Goal: Feedback & Contribution: Contribute content

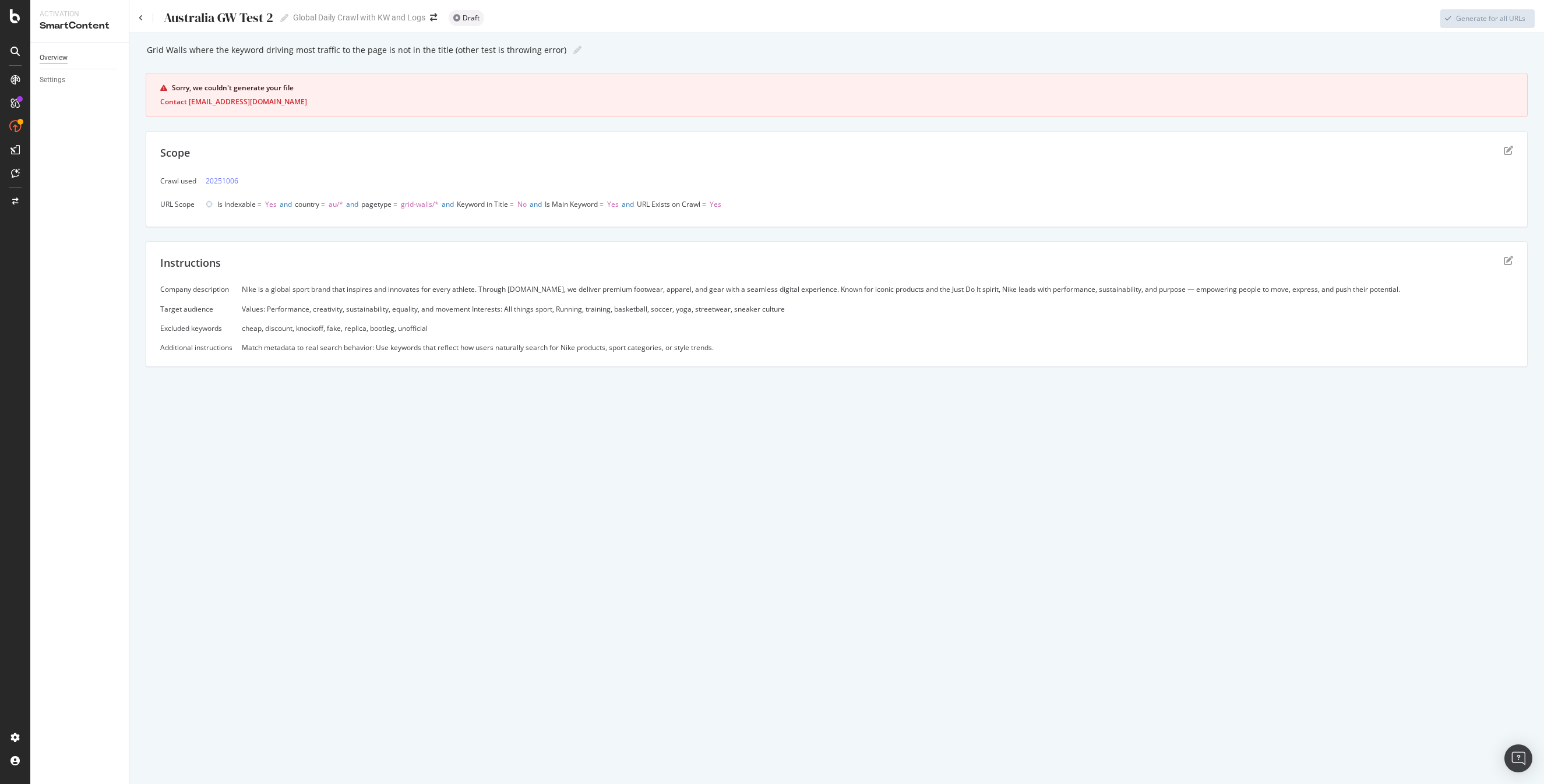
click at [56, 56] on div "Overview" at bounding box center [53, 57] width 28 height 12
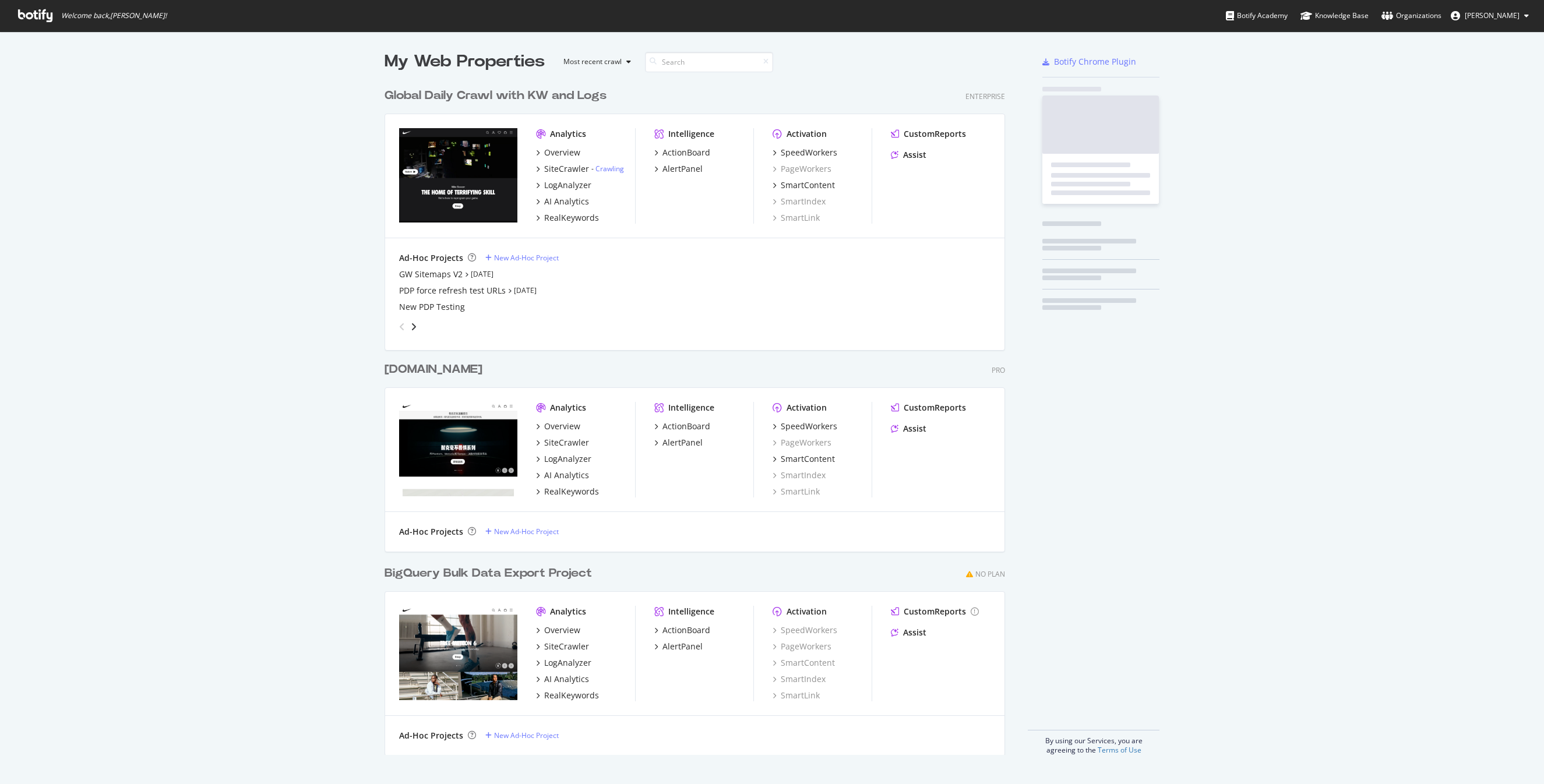
scroll to position [681, 630]
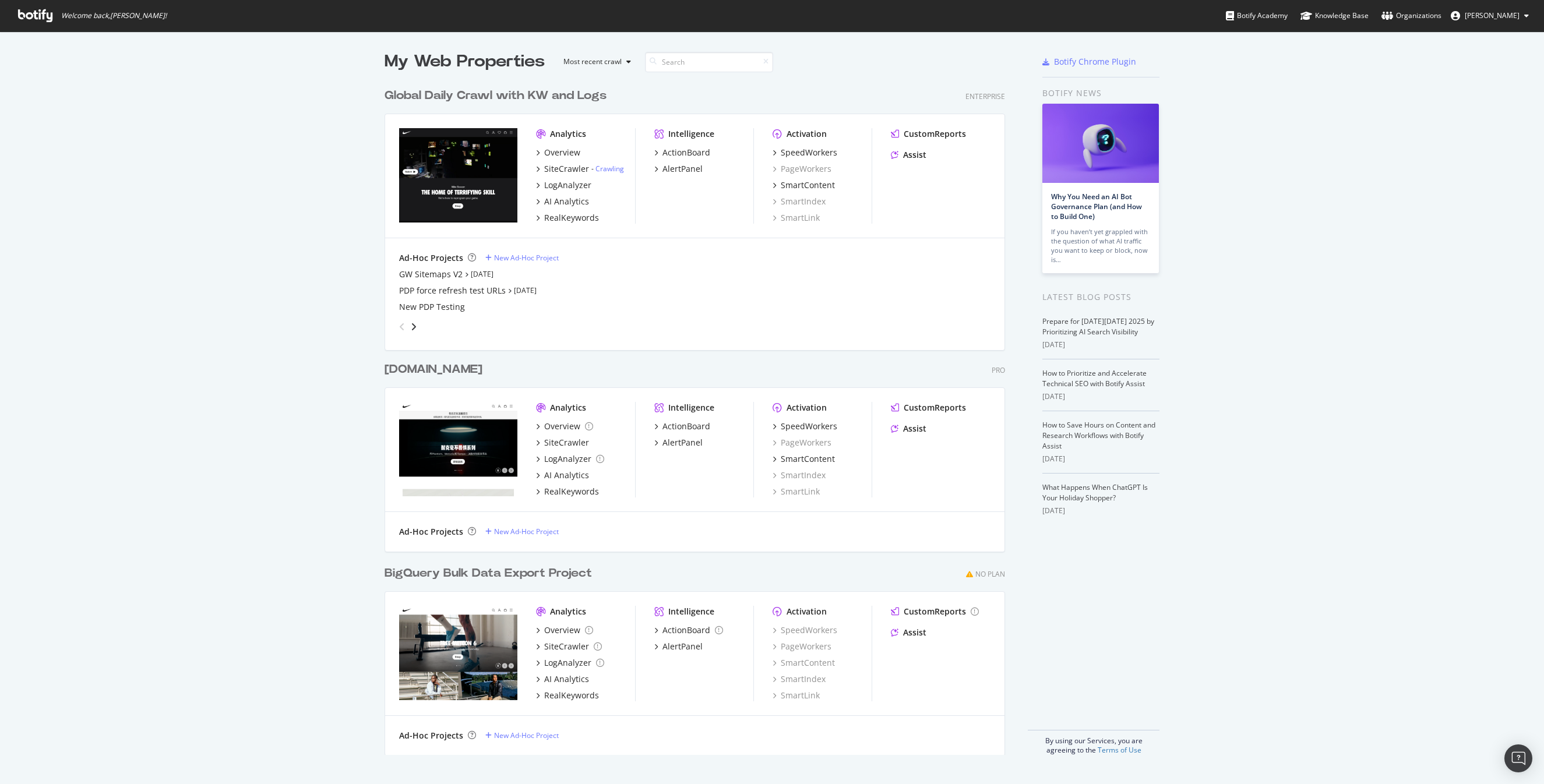
click at [1359, 297] on div "My Web Properties Most recent crawl Global Daily Crawl with KW and Logs Enterpr…" at bounding box center [772, 402] width 1544 height 742
click at [1355, 296] on div "My Web Properties Most recent crawl Global Daily Crawl with KW and Logs Enterpr…" at bounding box center [772, 402] width 1544 height 742
click at [821, 184] on div "SmartContent" at bounding box center [807, 185] width 54 height 12
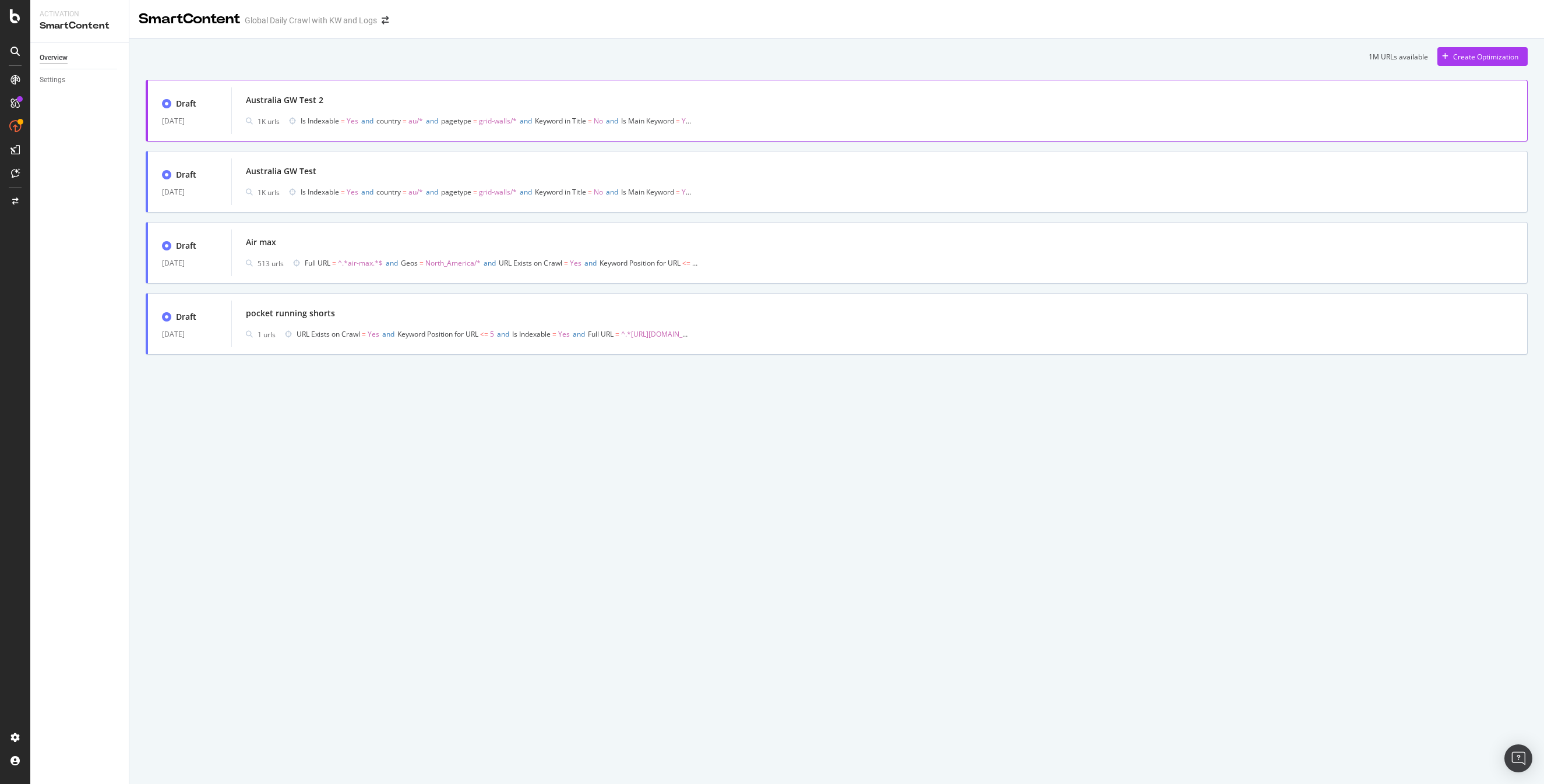
click at [418, 97] on div "Australia GW Test 2" at bounding box center [879, 100] width 1267 height 17
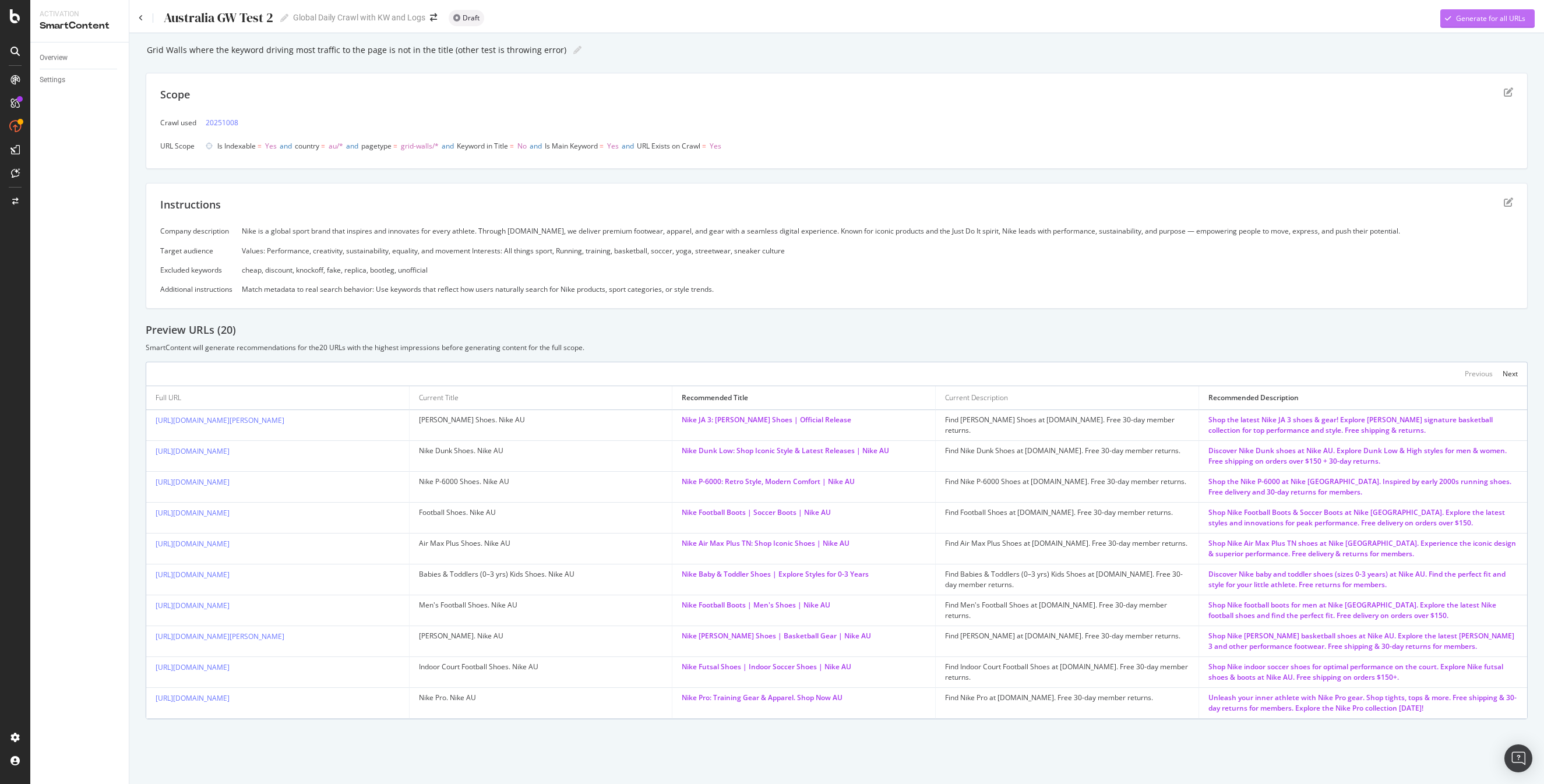
click at [1494, 14] on div "Generate for all URLs" at bounding box center [1490, 18] width 69 height 10
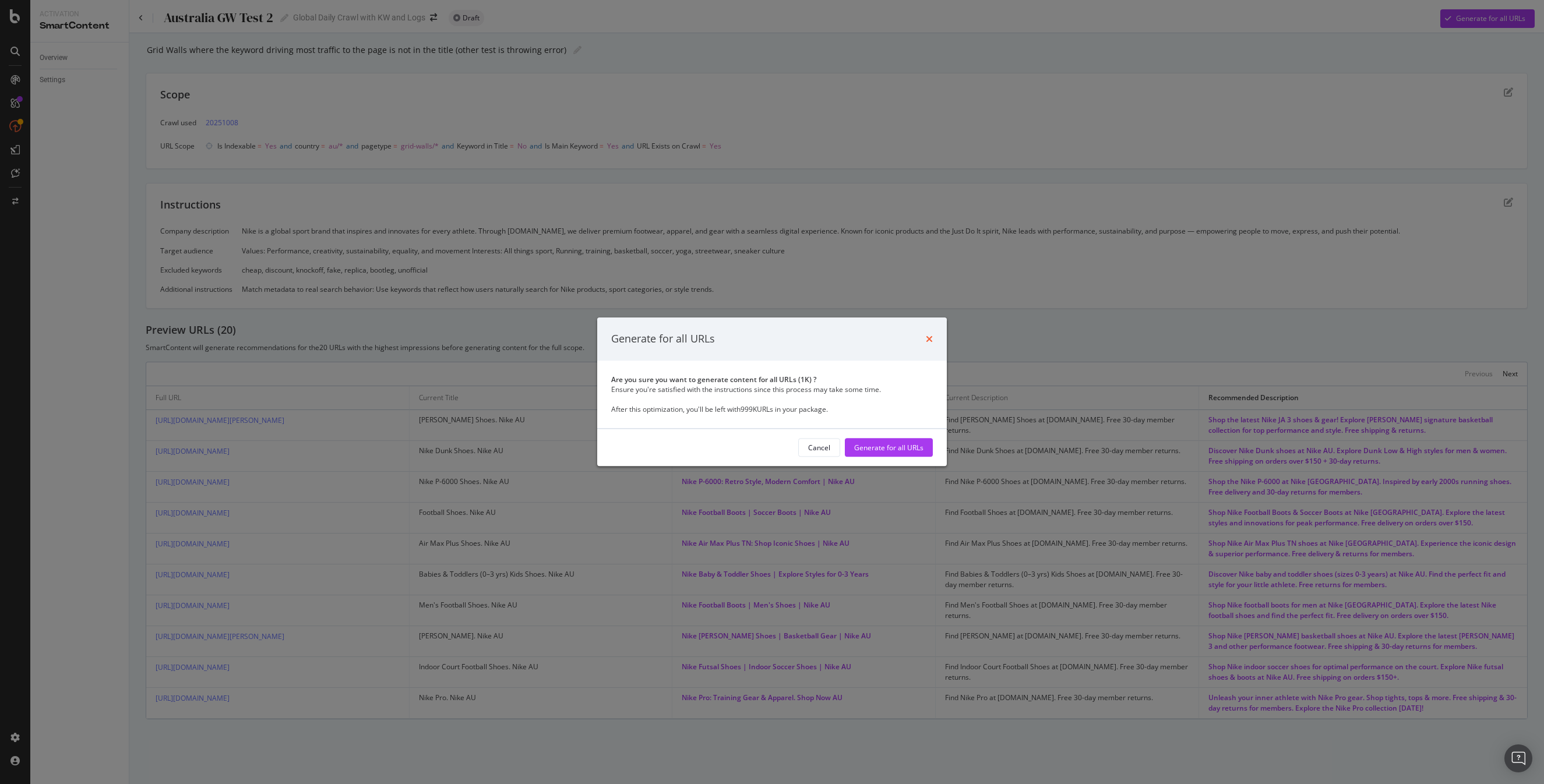
click at [930, 336] on icon "times" at bounding box center [929, 339] width 7 height 10
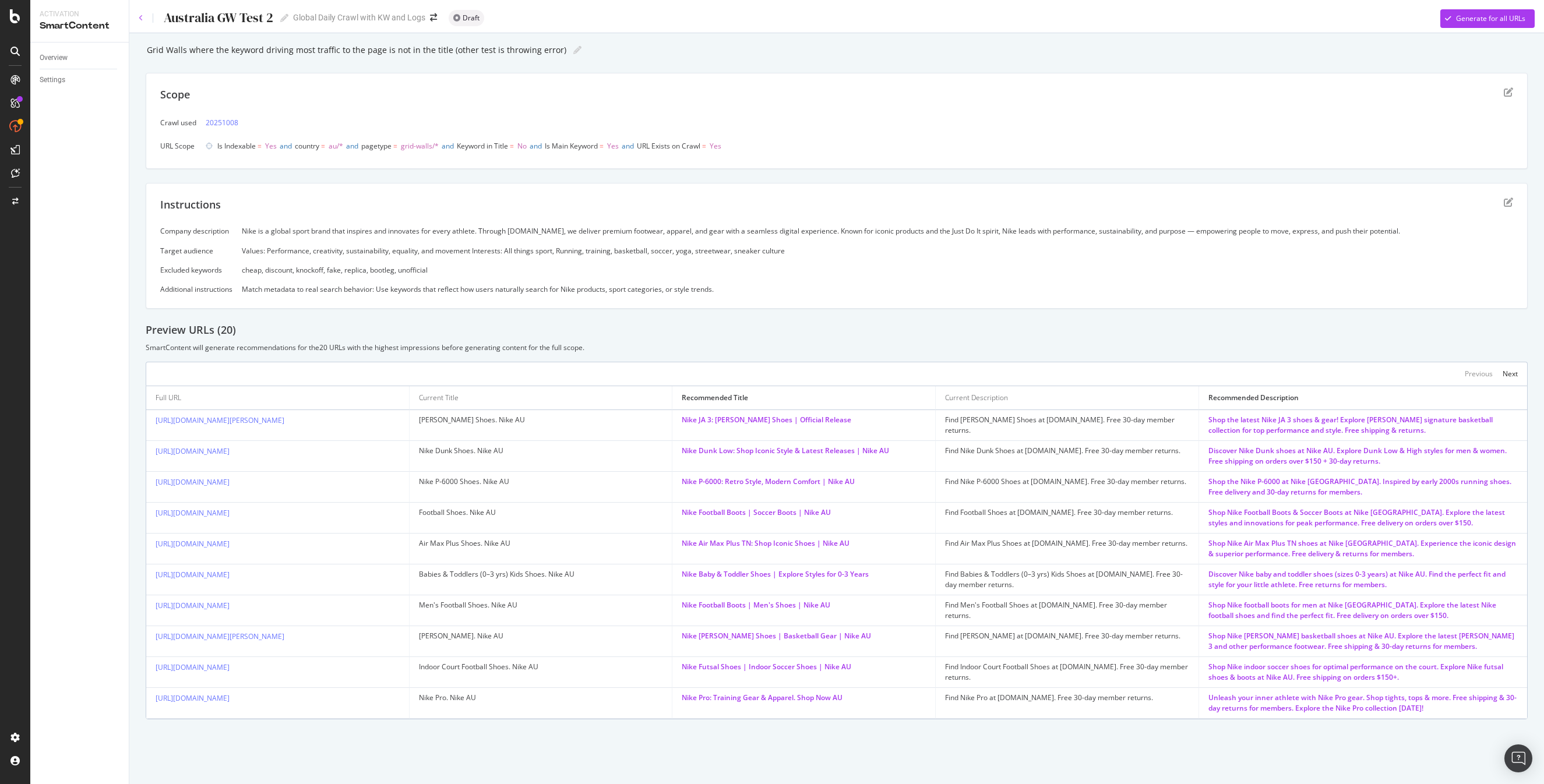
click at [141, 15] on icon at bounding box center [141, 17] width 5 height 7
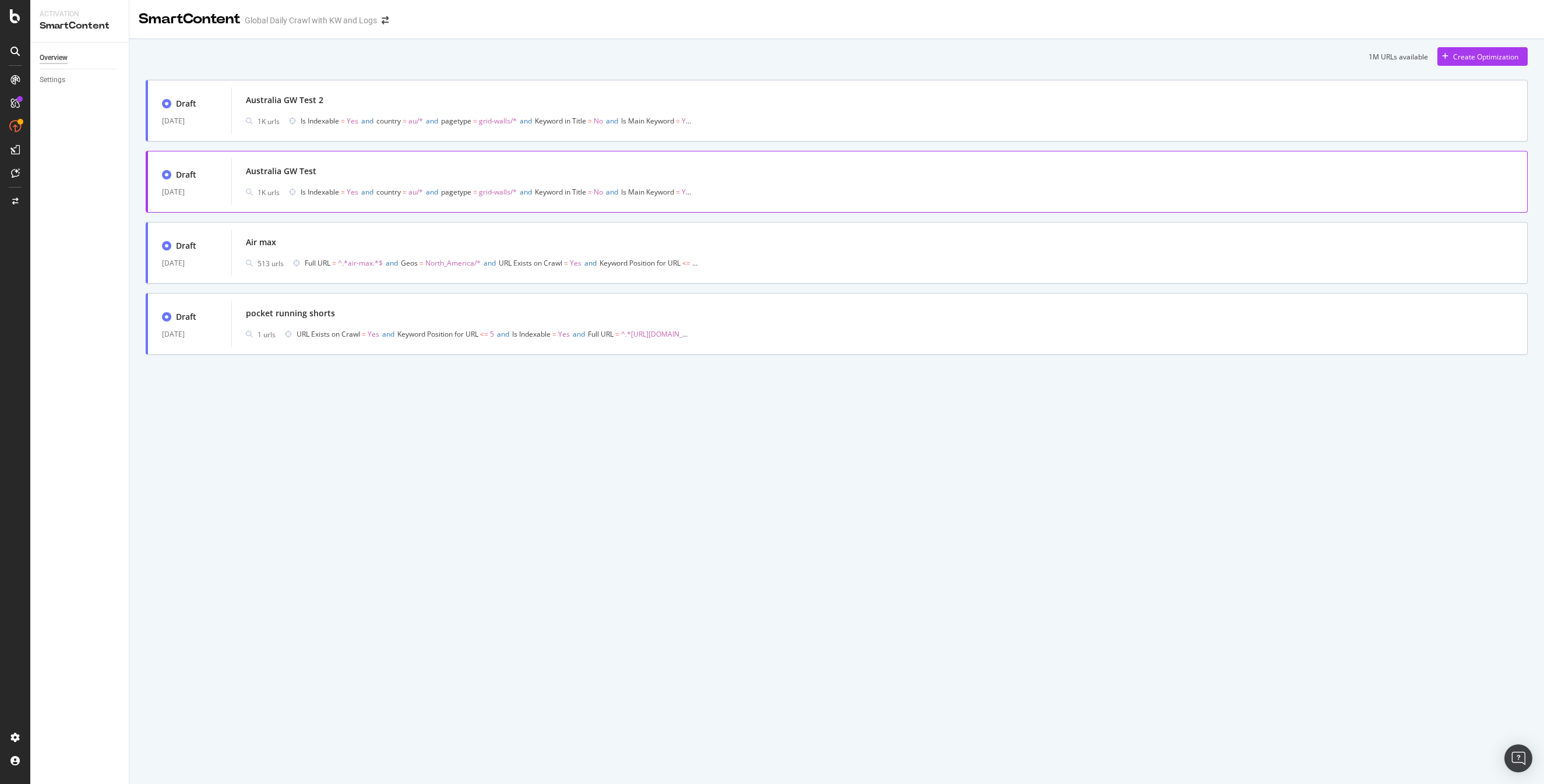
click at [271, 181] on div "Australia GW Test 1K urls Is Indexable = Yes and country = au/* and pagetype = …" at bounding box center [879, 181] width 1267 height 37
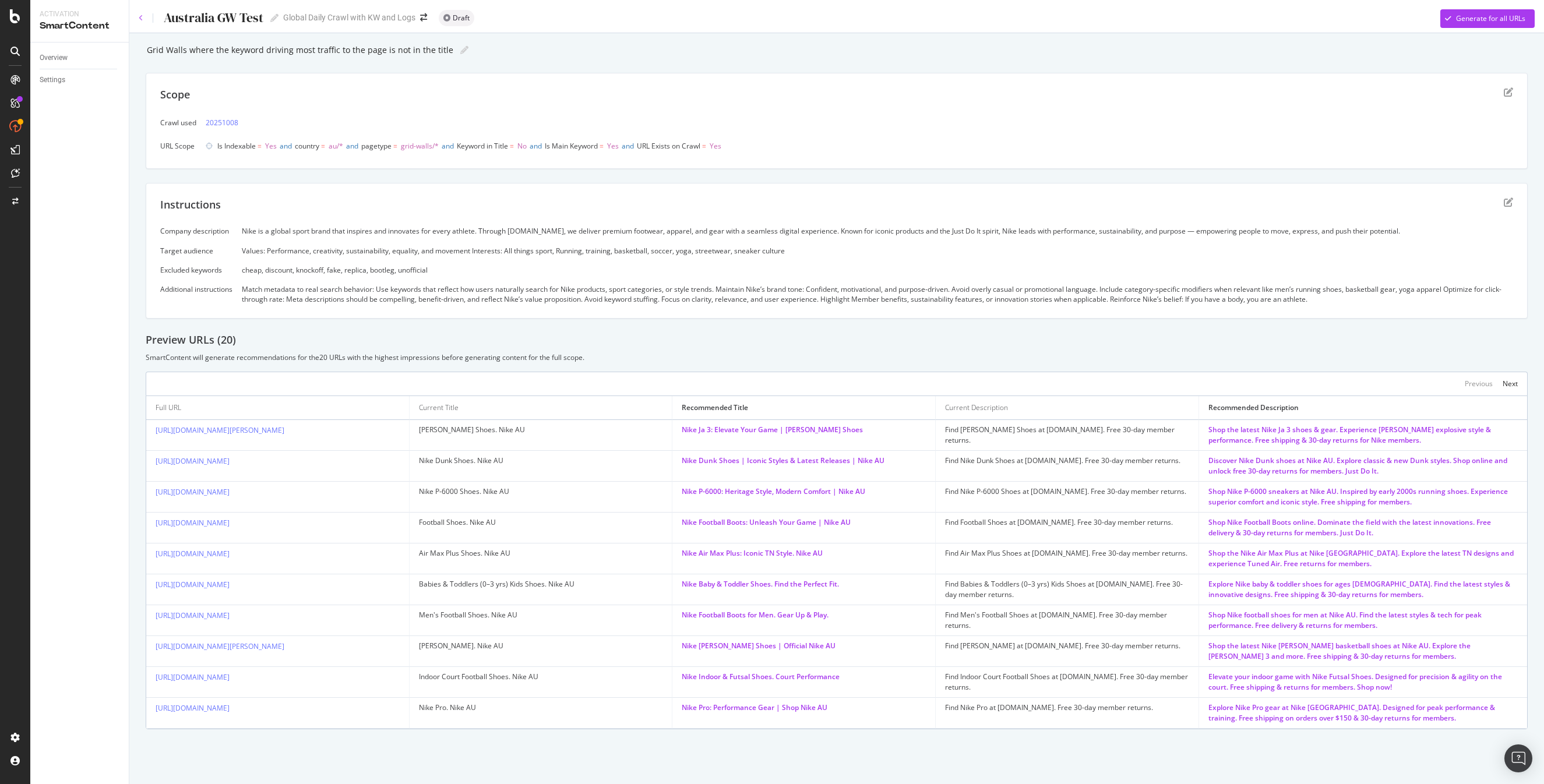
click at [140, 17] on icon at bounding box center [141, 17] width 5 height 7
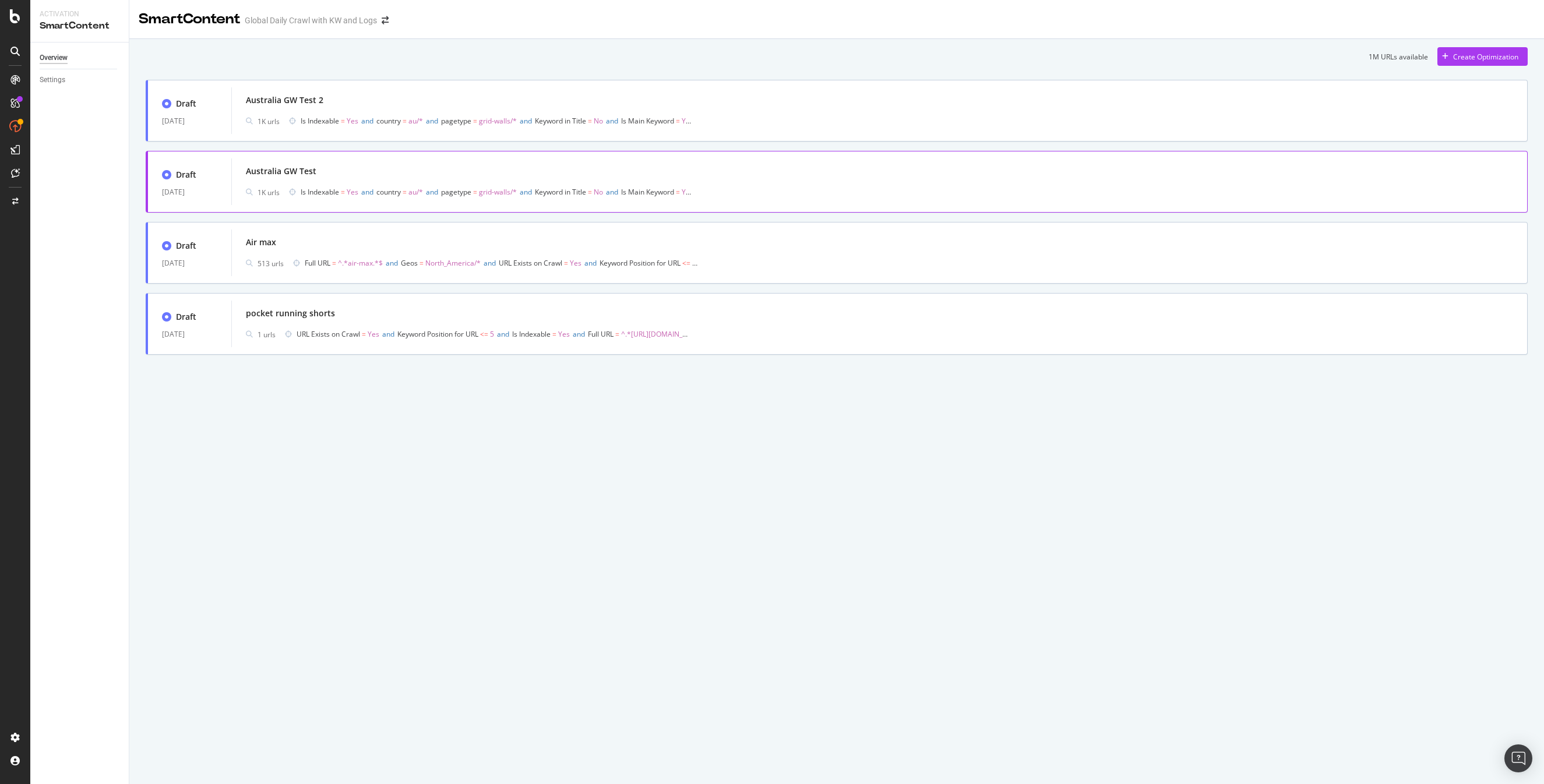
click at [293, 174] on div "Australia GW Test" at bounding box center [281, 171] width 71 height 12
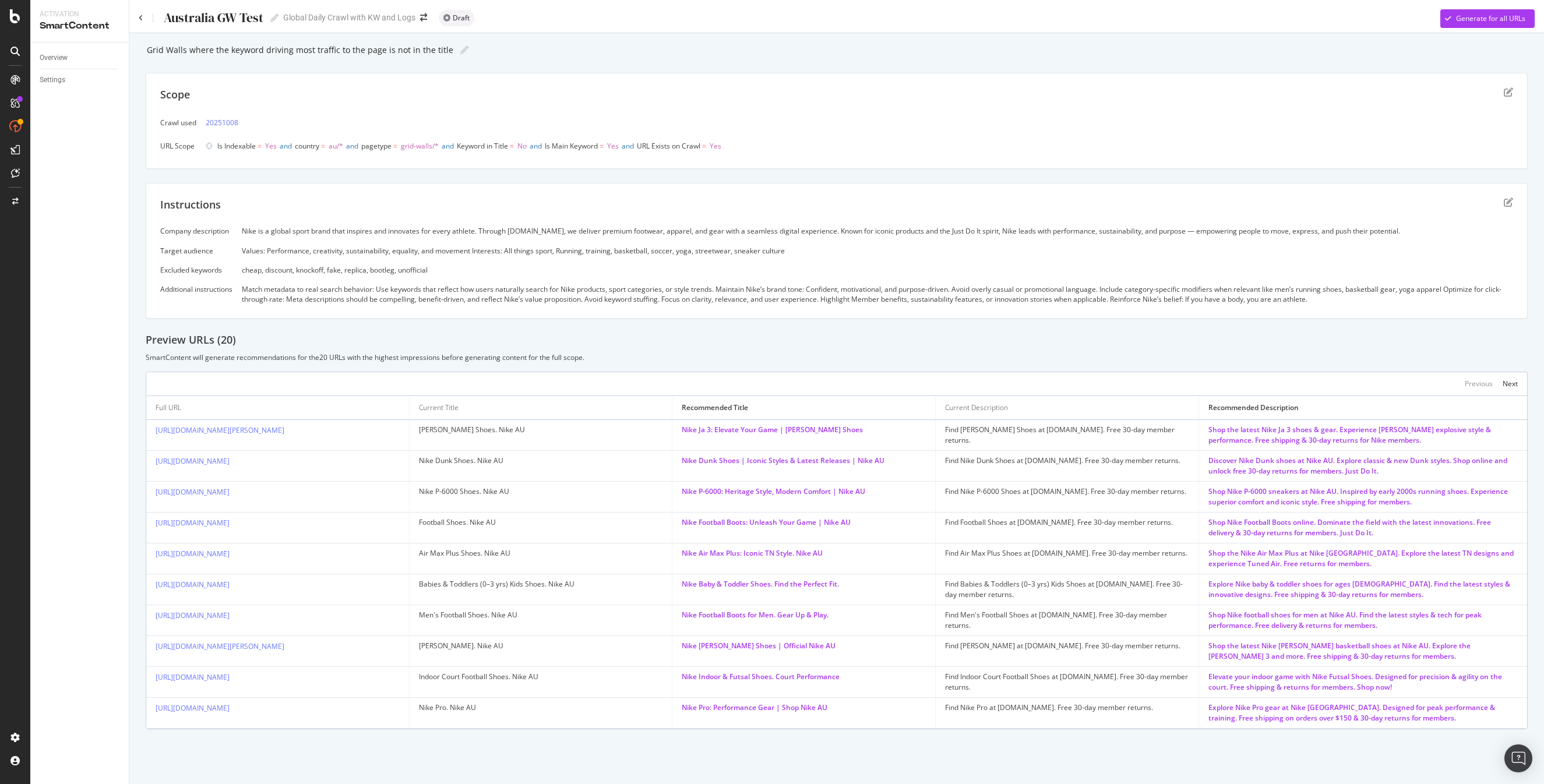
click at [839, 99] on div "Scope" at bounding box center [836, 102] width 1352 height 29
click at [138, 15] on div "Australia GW Test [GEOGRAPHIC_DATA] GW Test Global Daily Crawl with KW and Logs…" at bounding box center [837, 14] width 1414 height 28
click at [140, 16] on icon at bounding box center [141, 17] width 5 height 7
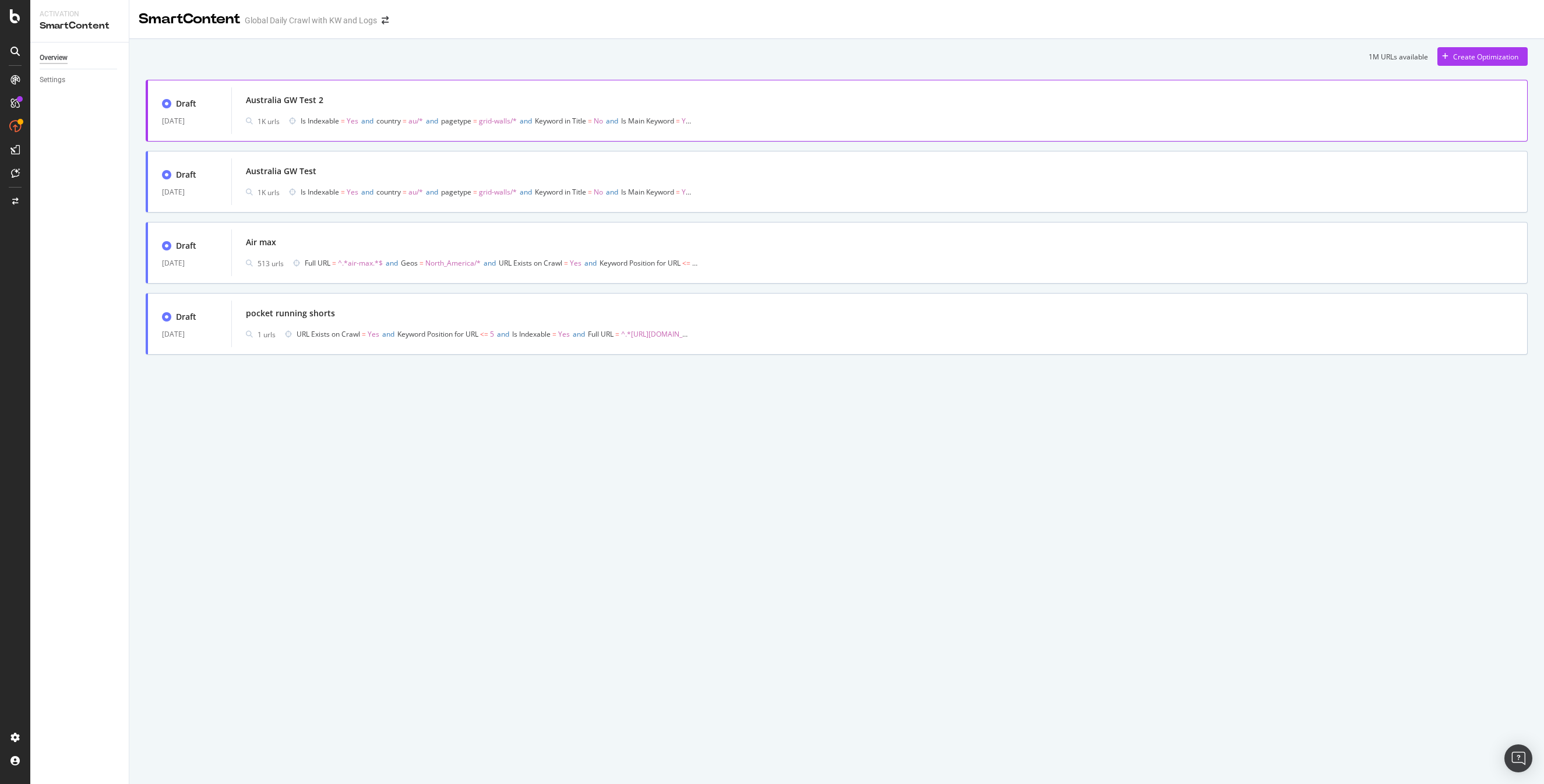
click at [347, 106] on div "Australia GW Test 2" at bounding box center [879, 100] width 1267 height 17
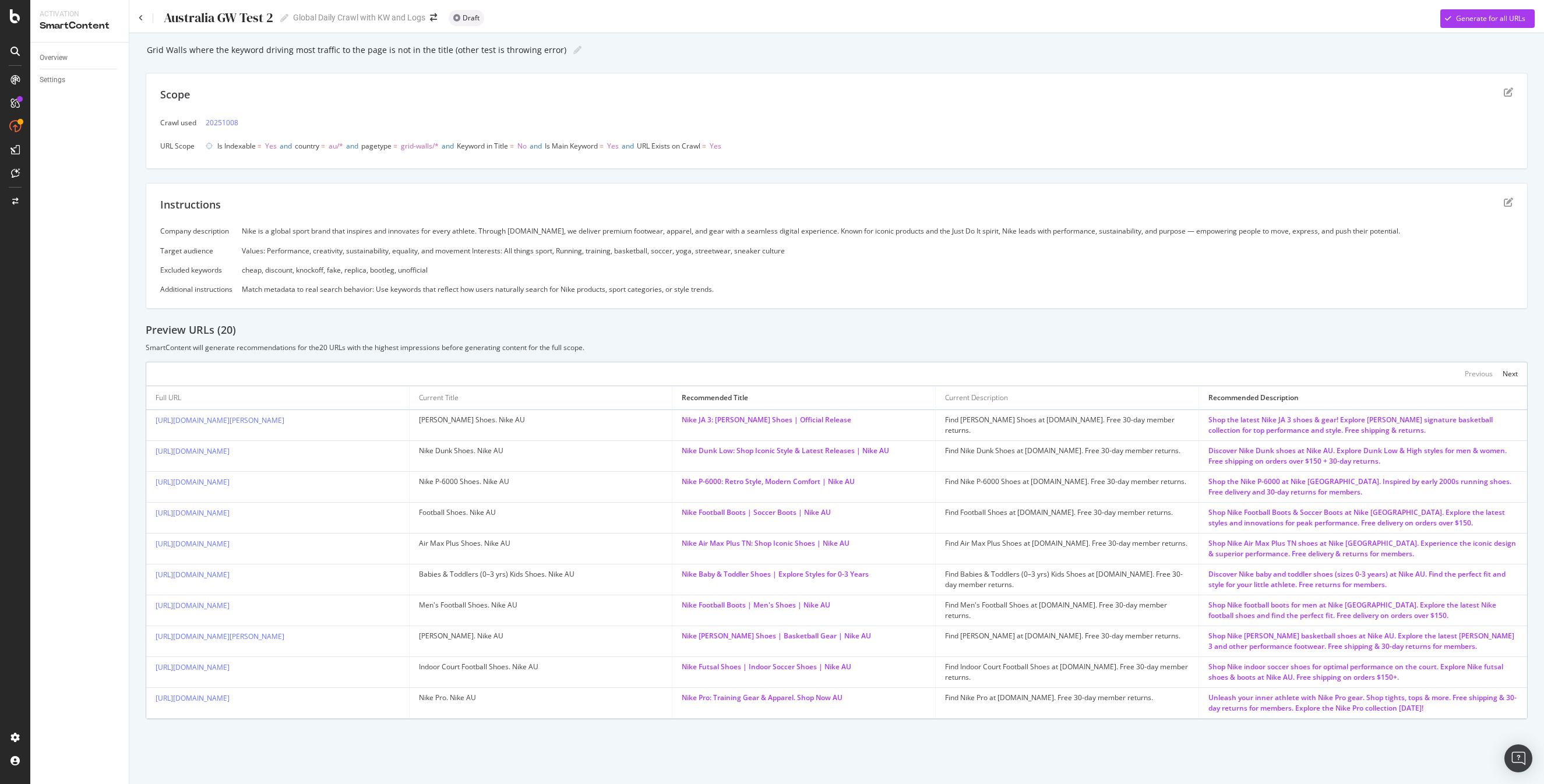
click at [135, 14] on div "Australia GW Test 2 Australia GW Test 2 Global Daily Crawl with KW and Logs Dra…" at bounding box center [837, 14] width 1414 height 28
click at [138, 14] on icon at bounding box center [141, 17] width 5 height 7
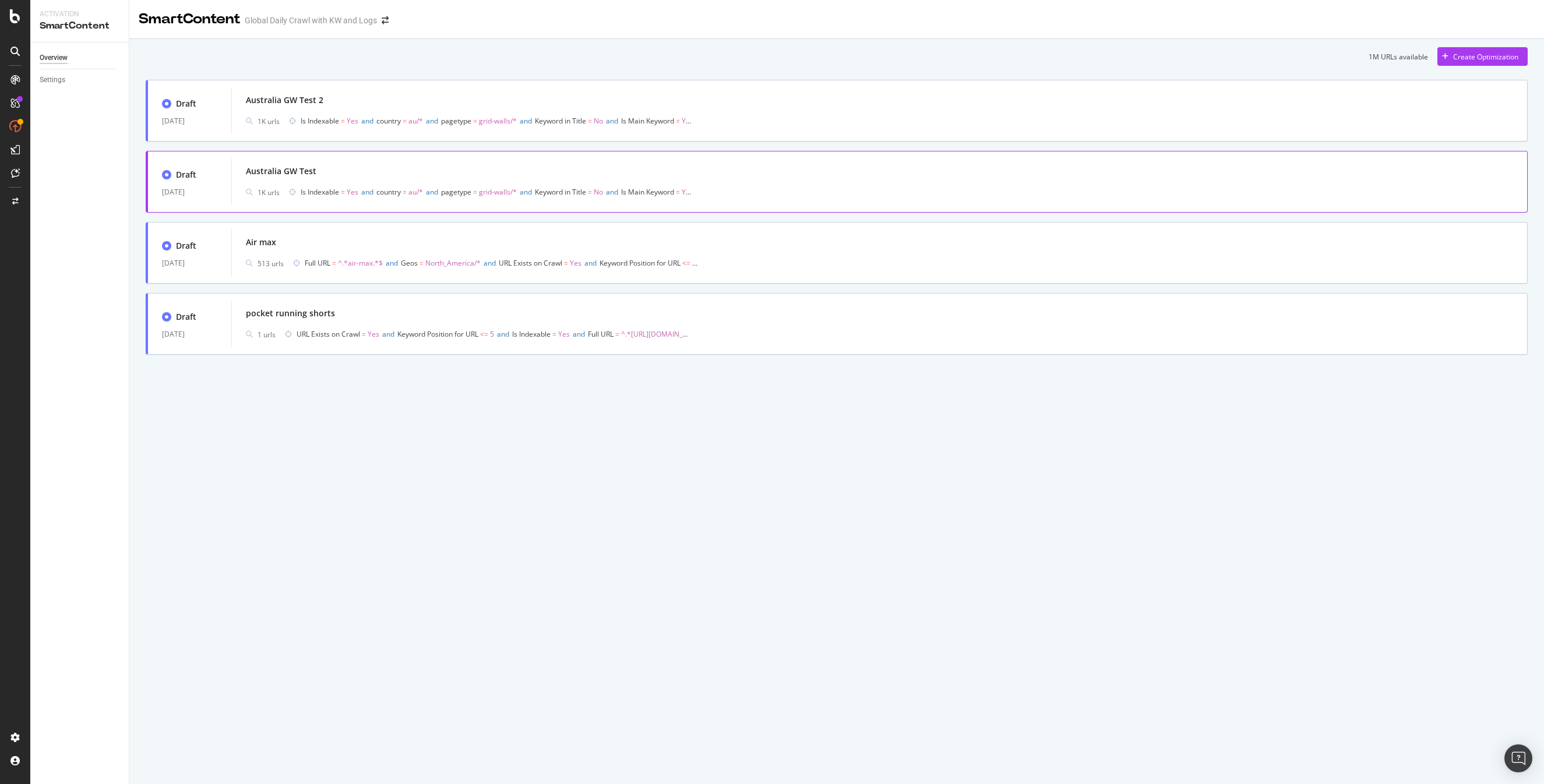
click at [296, 162] on div "Australia GW Test 1K urls Is Indexable = Yes and country = au/* and pagetype = …" at bounding box center [879, 181] width 1296 height 47
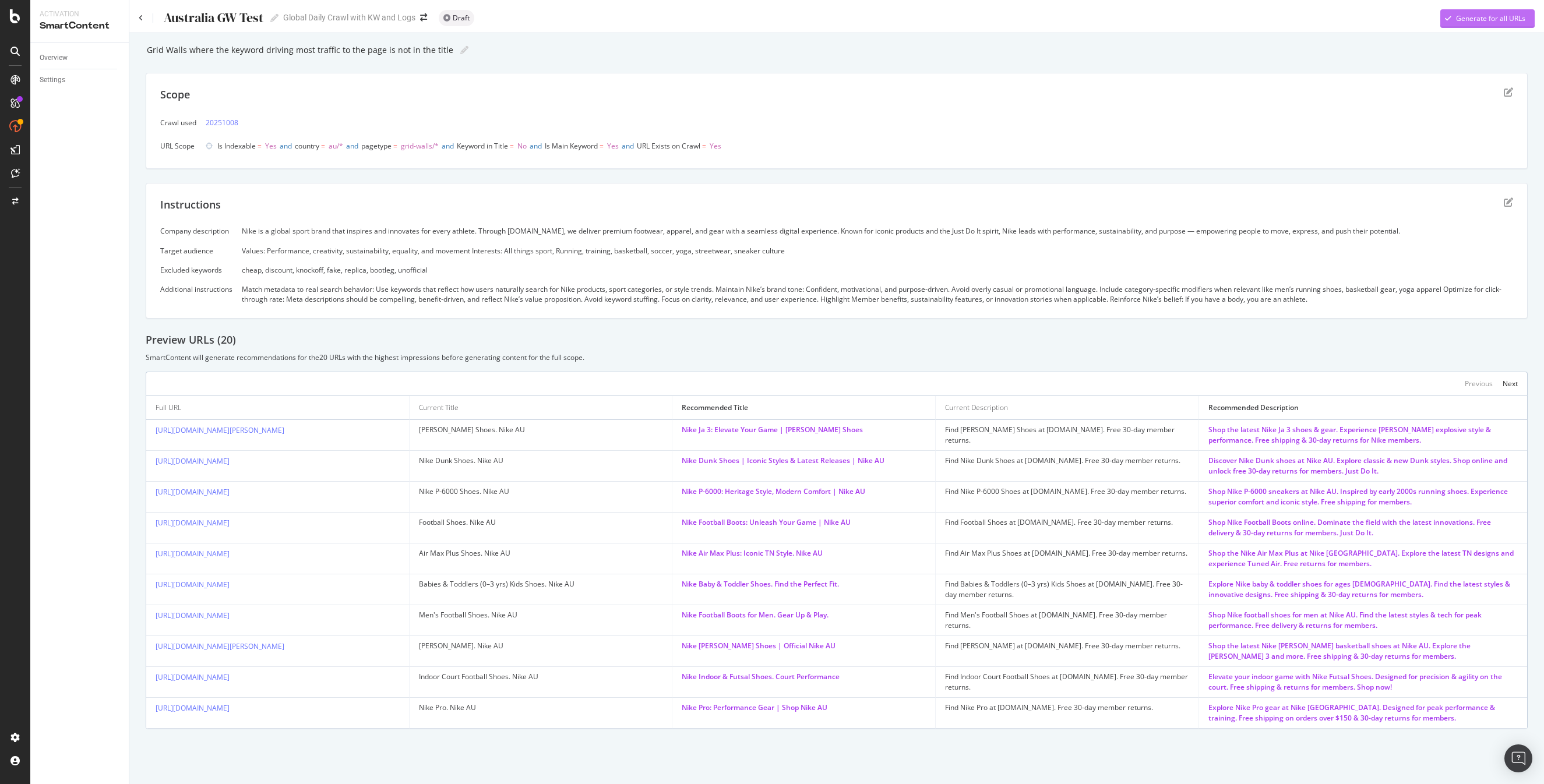
click at [1487, 20] on div "Generate for all URLs" at bounding box center [1490, 18] width 69 height 10
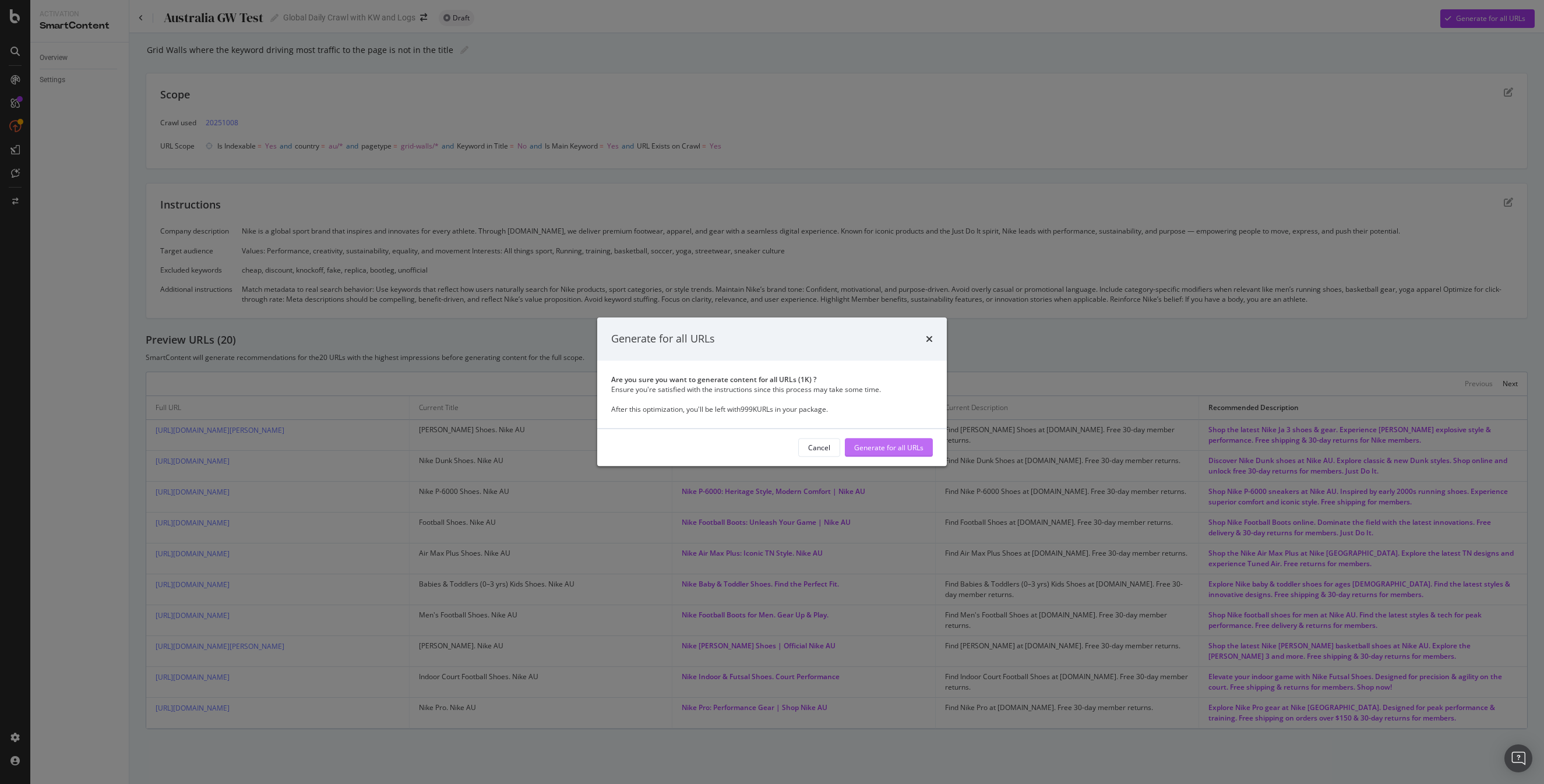
click at [885, 444] on div "Generate for all URLs" at bounding box center [889, 448] width 69 height 10
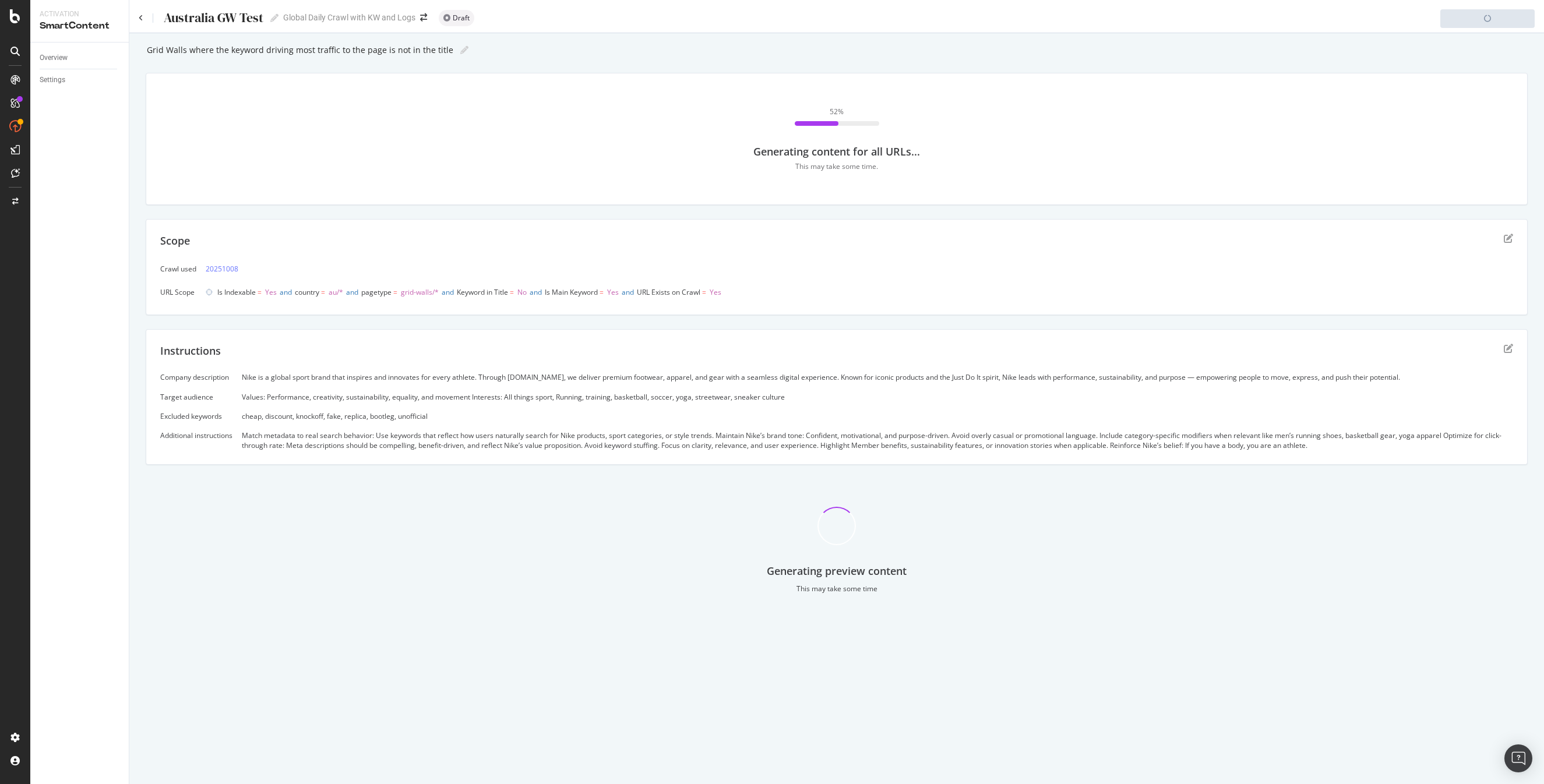
click at [1058, 591] on div "Generating preview content This may take some time" at bounding box center [836, 541] width 1382 height 124
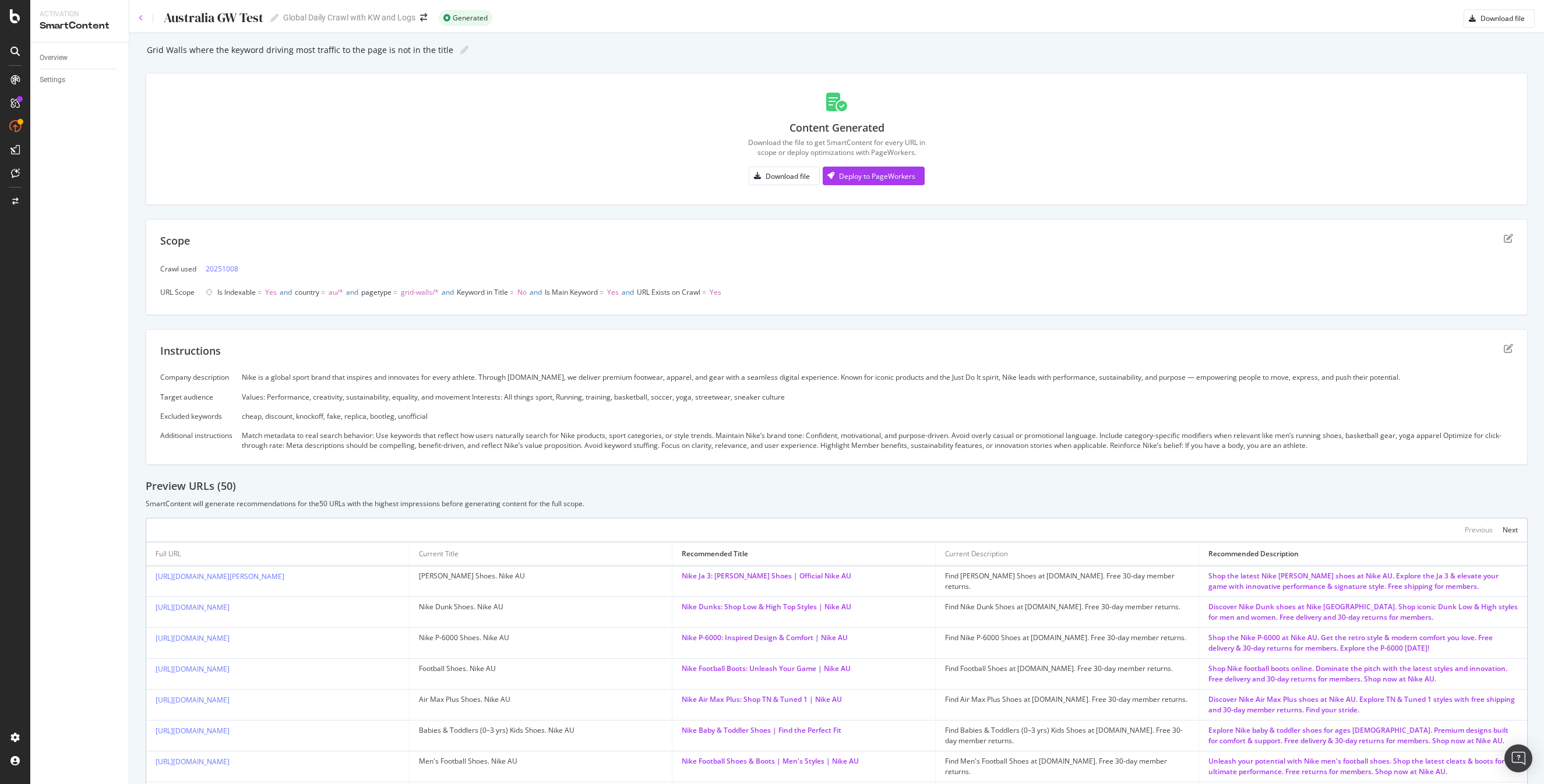
click at [141, 18] on icon at bounding box center [141, 17] width 5 height 7
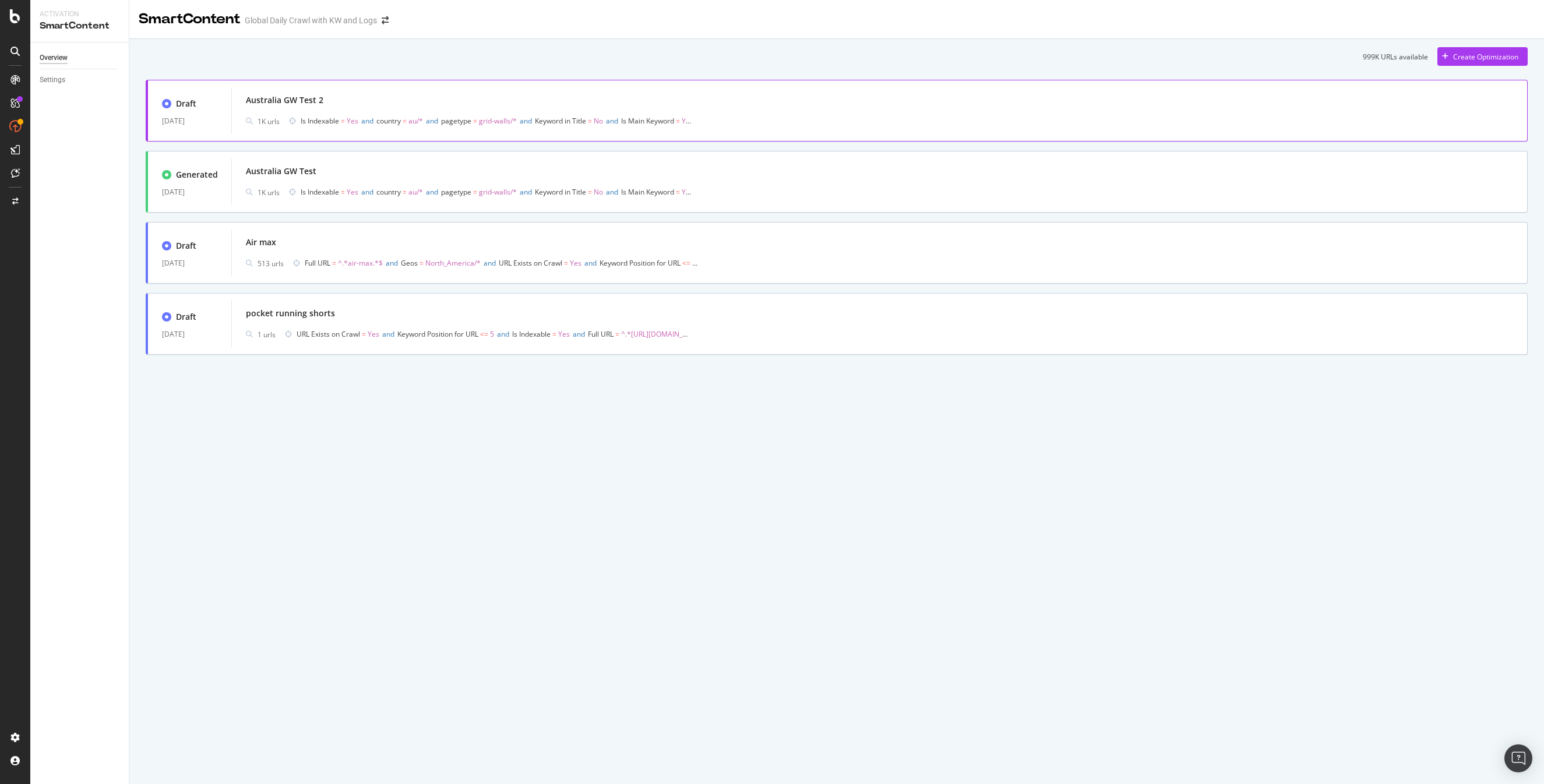
click at [366, 116] on span "and" at bounding box center [367, 121] width 12 height 10
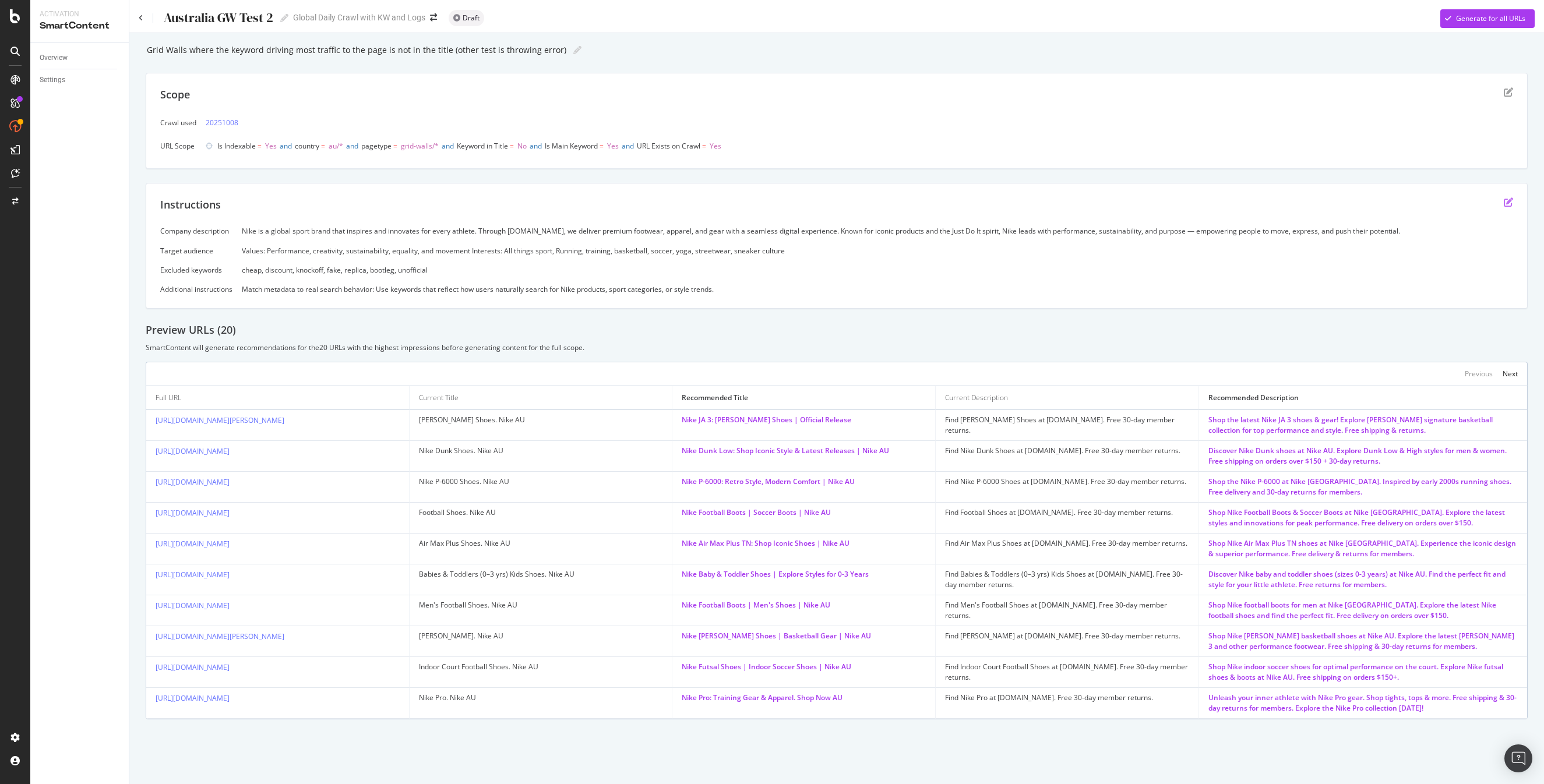
click at [1509, 199] on icon "edit" at bounding box center [1508, 202] width 10 height 10
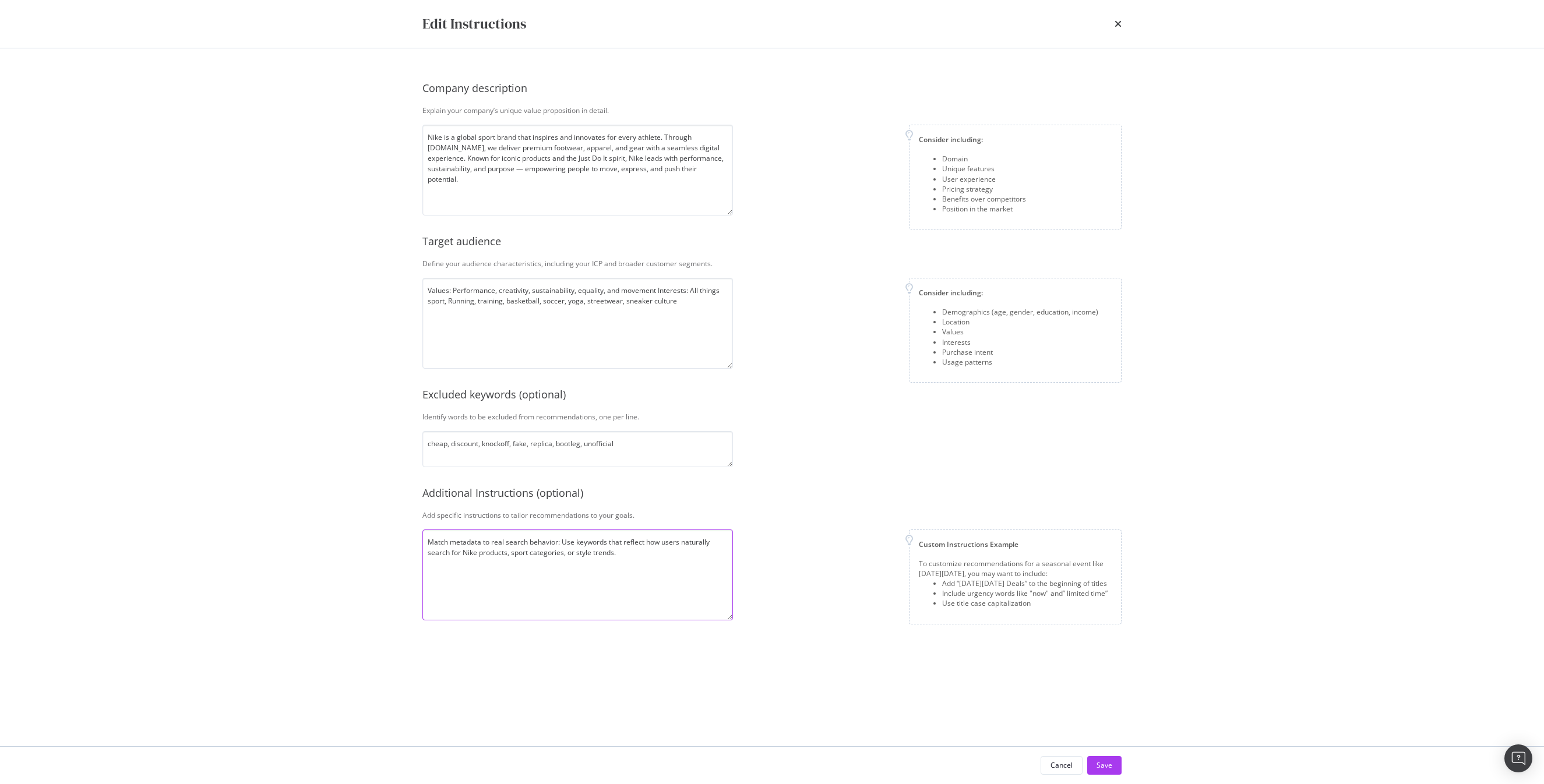
click at [634, 576] on textarea "Match metadata to real search behavior: Use keywords that reflect how users nat…" at bounding box center [578, 575] width 310 height 91
type textarea "Match metadata to real search behavior: Use keywords that reflect how users nat…"
click at [1103, 764] on div "Save" at bounding box center [1104, 765] width 16 height 10
